Goal: Information Seeking & Learning: Learn about a topic

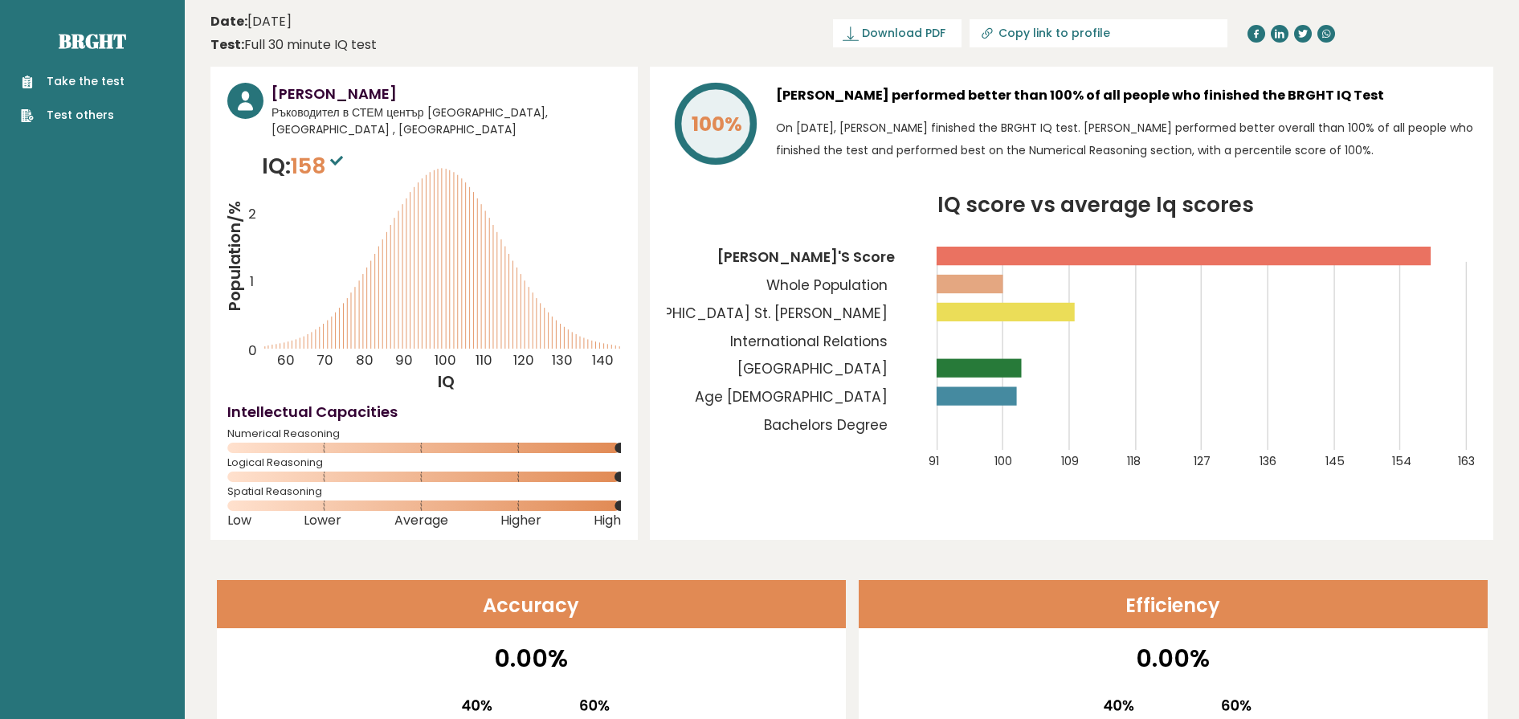
click at [848, 371] on tspan "[GEOGRAPHIC_DATA]" at bounding box center [812, 368] width 150 height 19
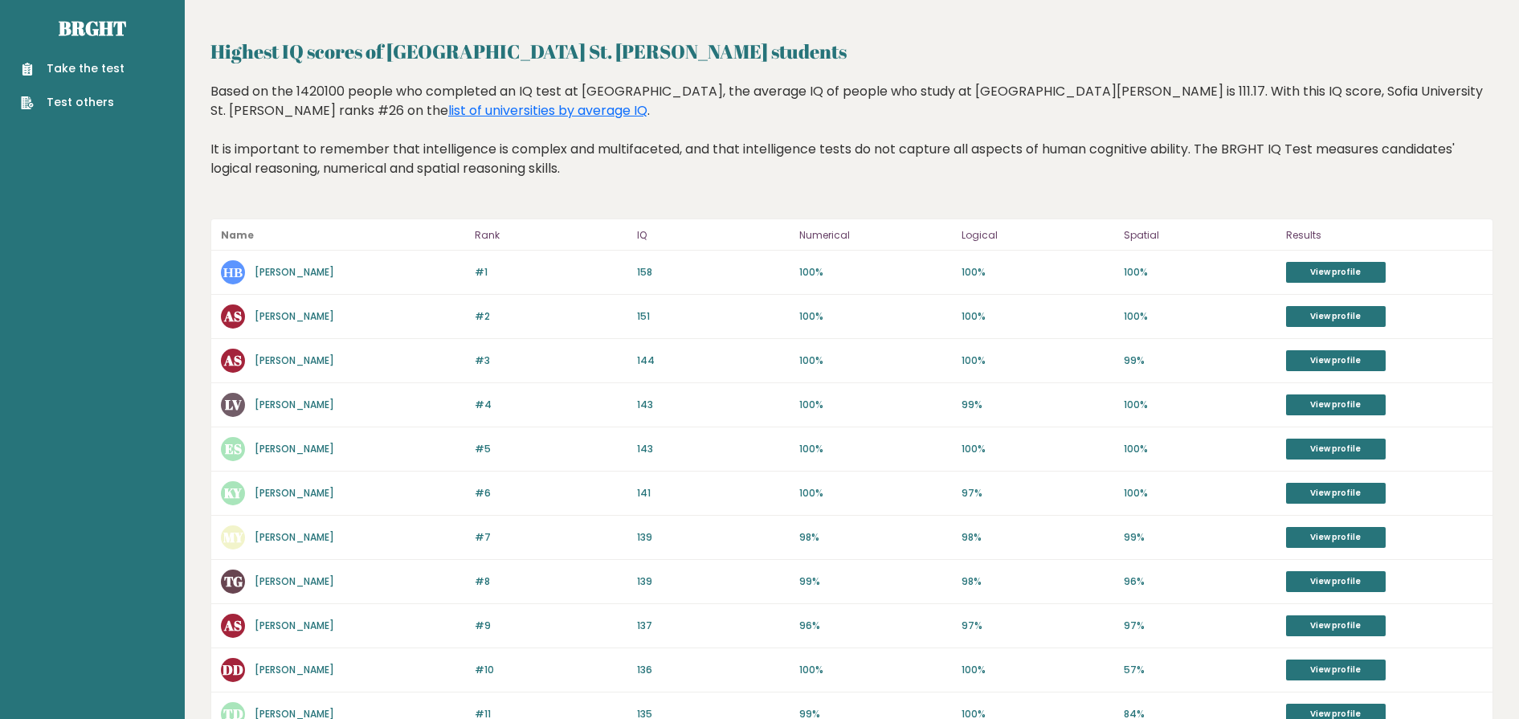
scroll to position [16, 0]
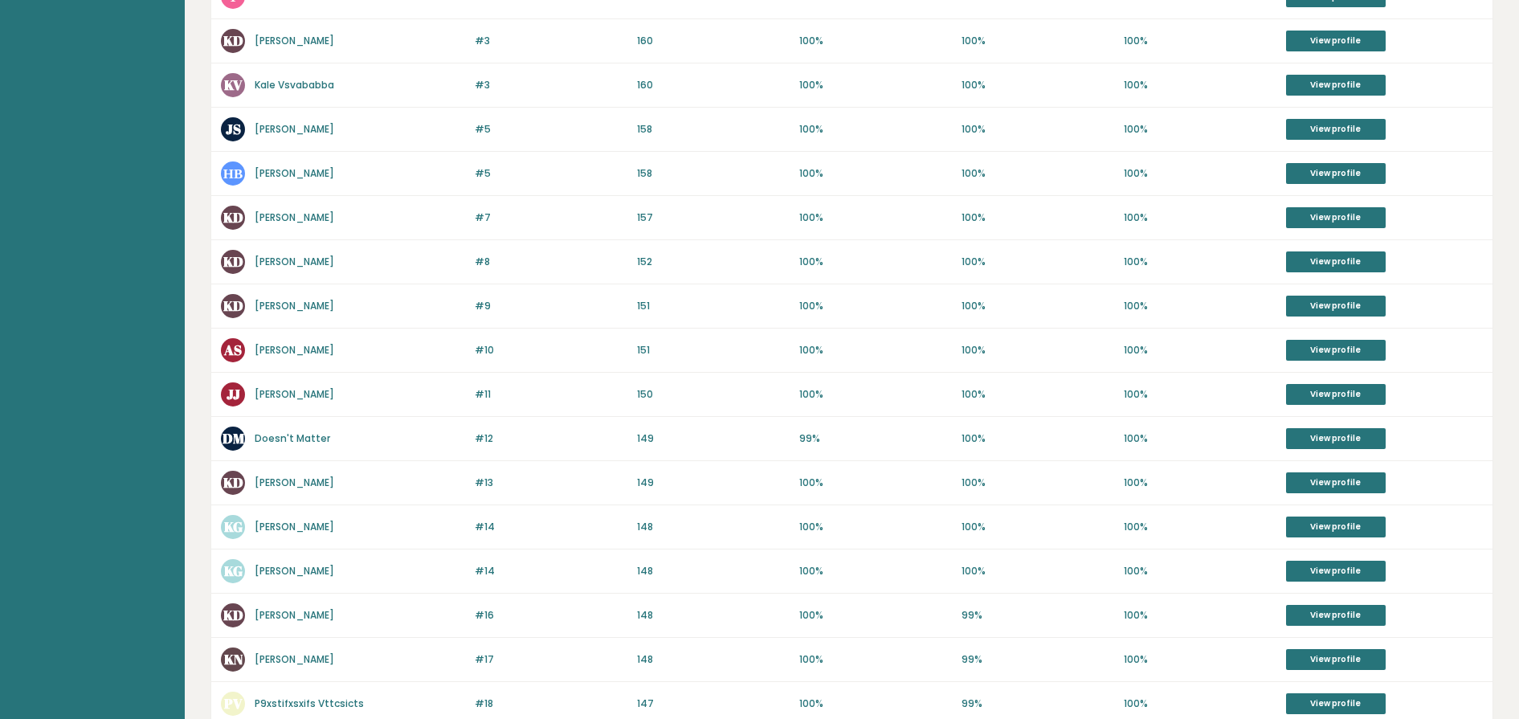
scroll to position [427, 0]
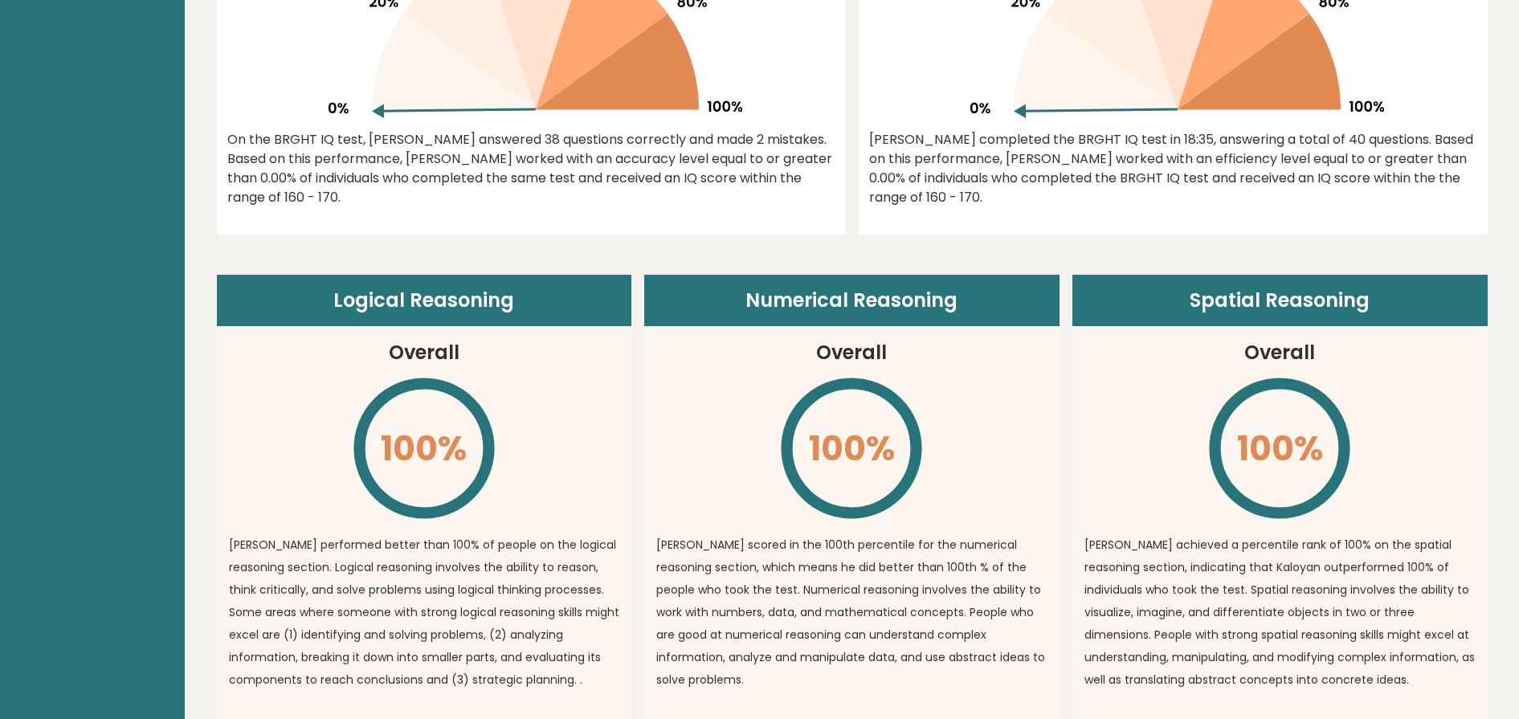
scroll to position [622, 0]
